Goal: Communication & Community: Answer question/provide support

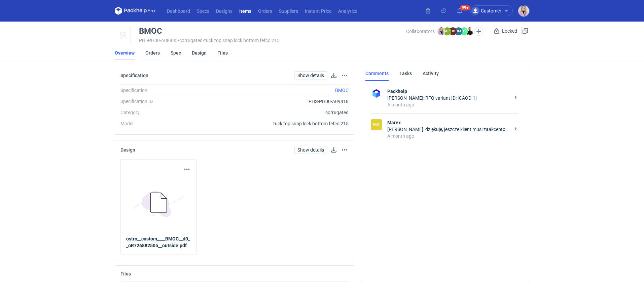
click at [155, 54] on link "Orders" at bounding box center [152, 52] width 14 height 15
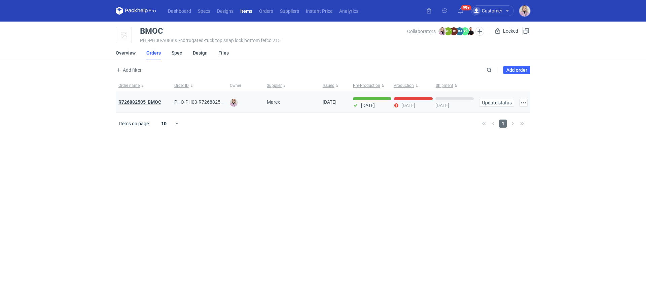
click at [147, 100] on strong "R726882505_BMOC" at bounding box center [139, 101] width 43 height 5
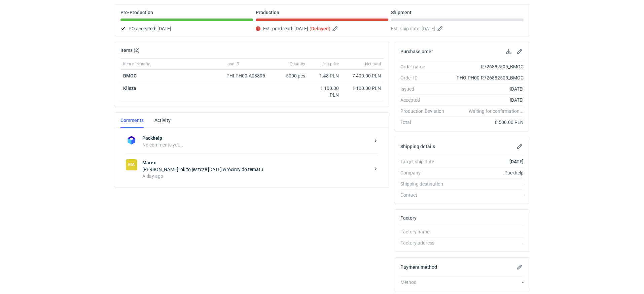
click at [191, 169] on div "Klaudia Wiśniewska: ok to jeszcze jutro wrócimy do tematu" at bounding box center [256, 169] width 228 height 7
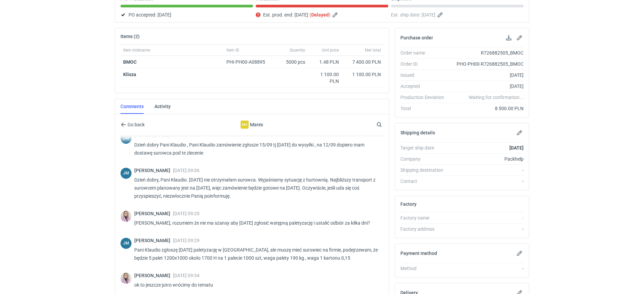
scroll to position [143, 0]
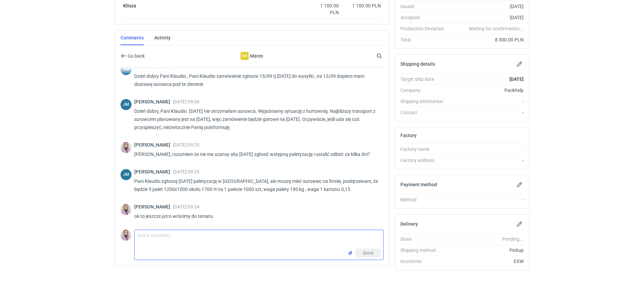
click at [162, 235] on textarea "Comment message" at bounding box center [259, 239] width 249 height 19
type textarea "Pani Asiu, jak sytuacja? Mozemy działać na założeniach? na kiedy planować odbió…"
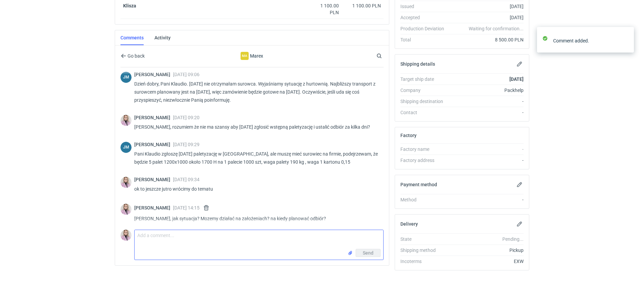
scroll to position [39, 0]
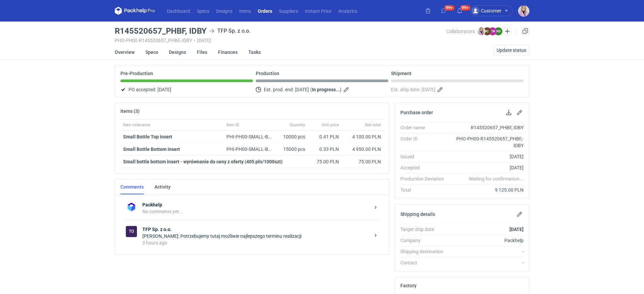
click at [202, 31] on h3 "R145520657_PHBF, IDBY" at bounding box center [161, 31] width 92 height 8
click at [201, 31] on h3 "R145520657_PHBF, IDBY" at bounding box center [161, 31] width 92 height 8
copy h3 "IDBY"
